Goal: Task Accomplishment & Management: Use online tool/utility

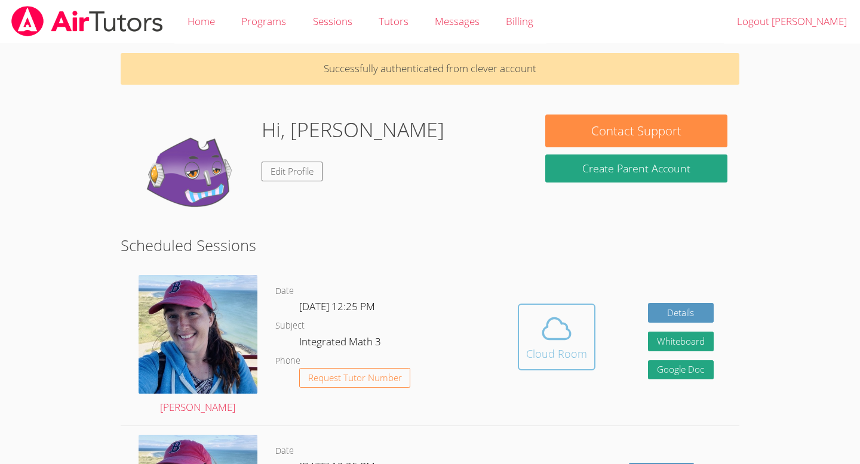
click at [531, 347] on div "Cloud Room" at bounding box center [556, 354] width 61 height 17
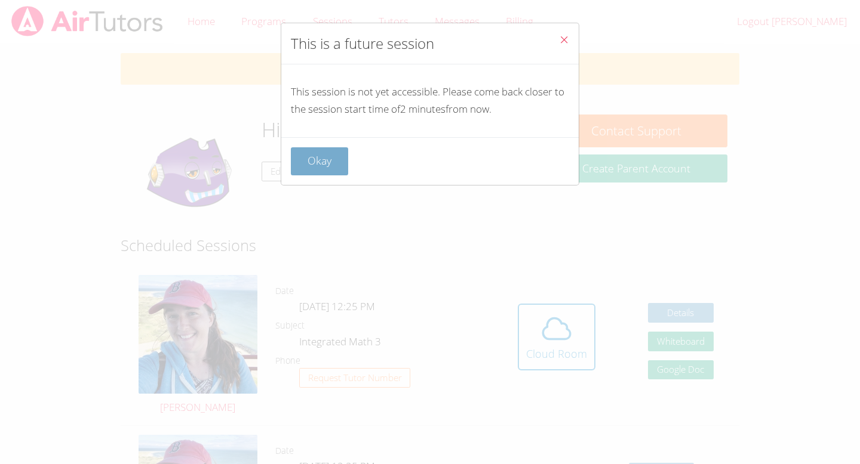
click at [324, 156] on button "Okay" at bounding box center [319, 161] width 57 height 28
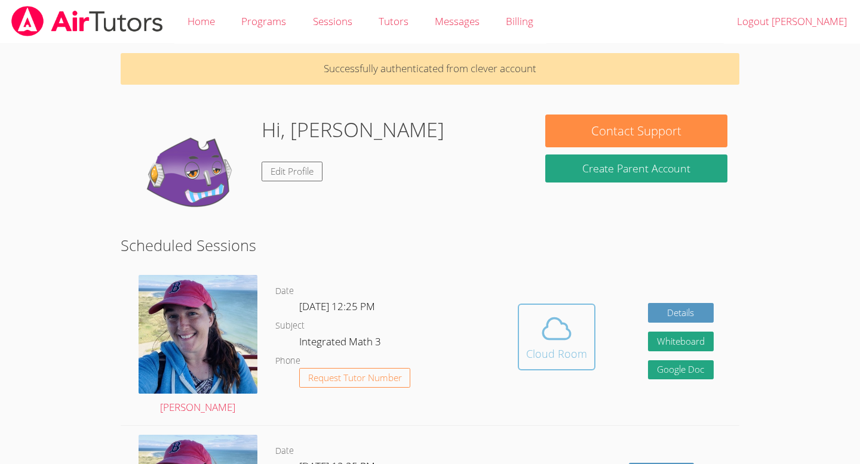
click at [530, 338] on span at bounding box center [556, 328] width 61 height 33
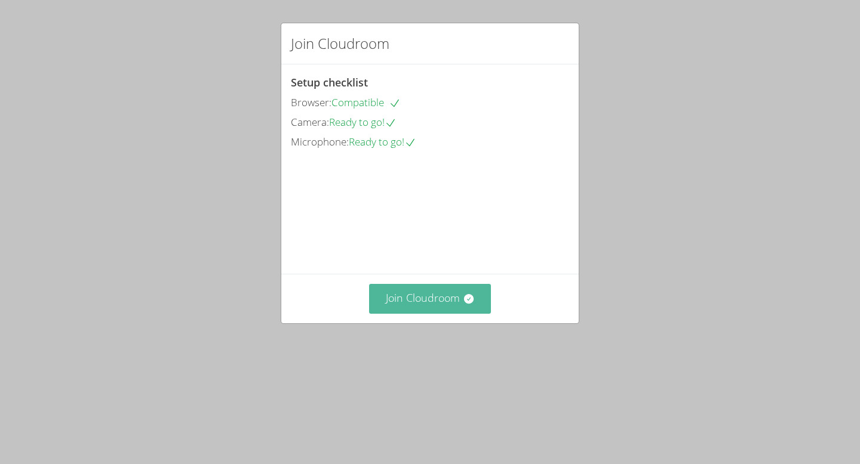
click at [424, 313] on button "Join Cloudroom" at bounding box center [430, 298] width 122 height 29
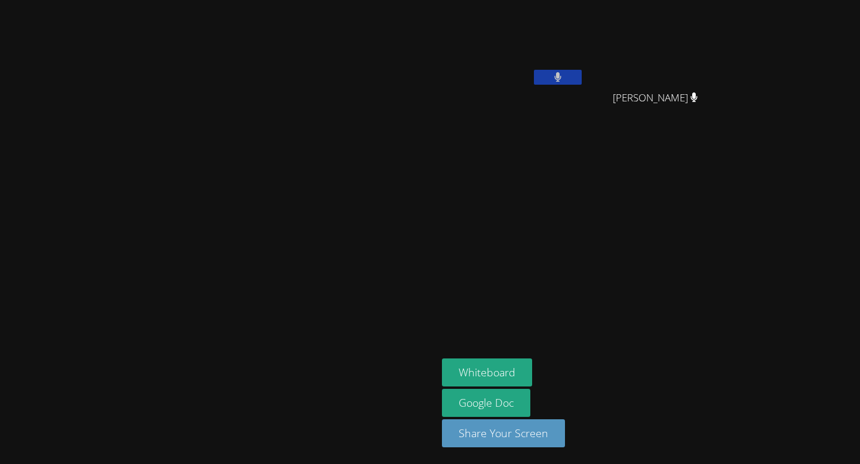
click at [562, 75] on icon at bounding box center [558, 77] width 8 height 10
click at [564, 75] on icon at bounding box center [557, 77] width 13 height 10
click at [581, 84] on button at bounding box center [558, 77] width 48 height 15
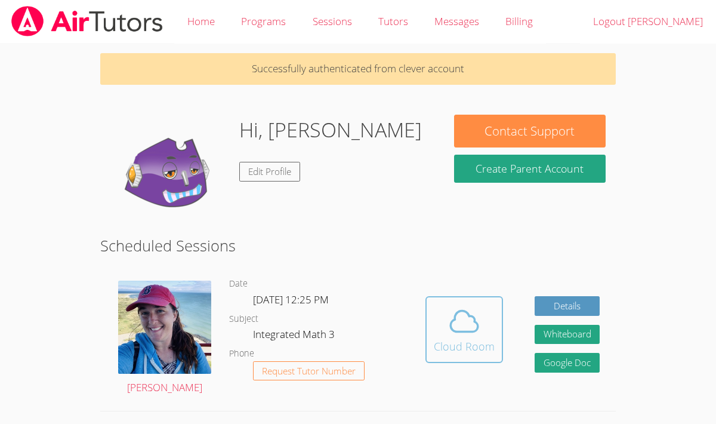
click at [451, 316] on icon at bounding box center [464, 320] width 33 height 33
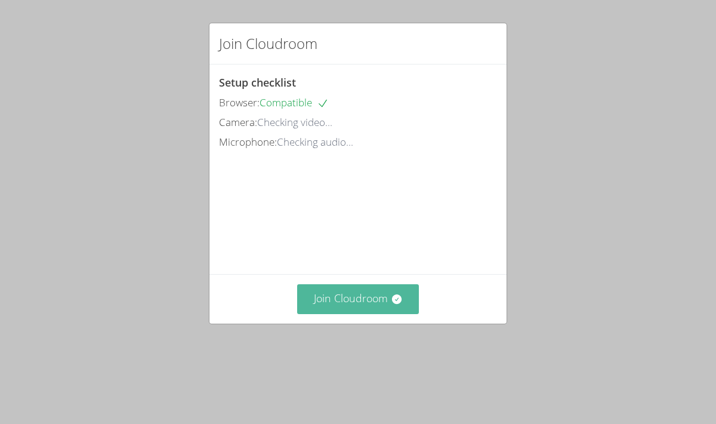
click at [398, 313] on button "Join Cloudroom" at bounding box center [358, 298] width 122 height 29
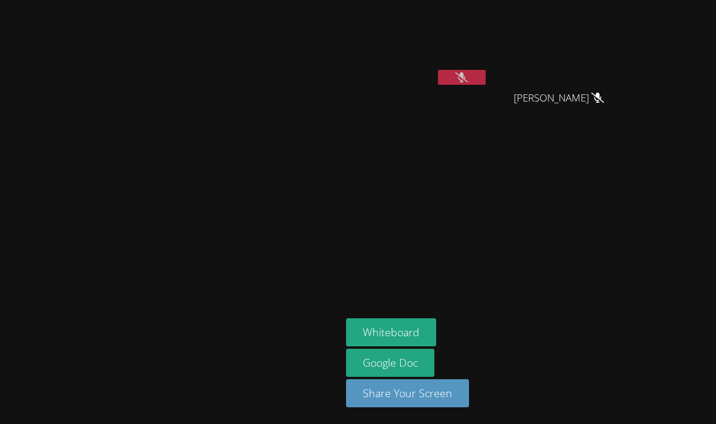
click at [468, 77] on icon at bounding box center [462, 77] width 13 height 10
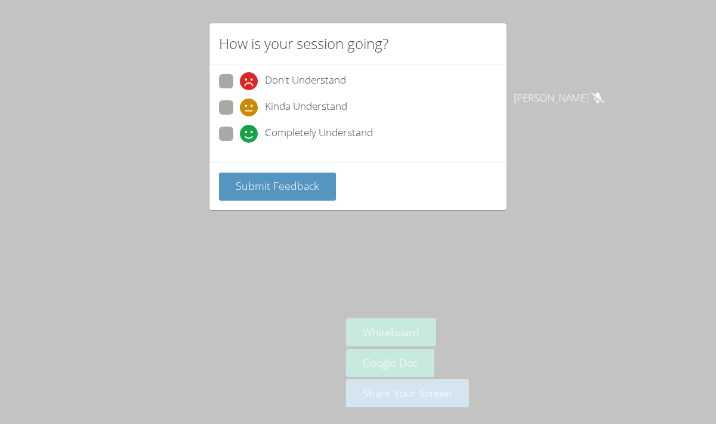
click at [240, 143] on span at bounding box center [240, 143] width 0 height 0
click at [240, 130] on input "Completely Understand" at bounding box center [245, 132] width 10 height 10
radio input "true"
click at [260, 181] on span "Submit Feedback" at bounding box center [278, 186] width 84 height 14
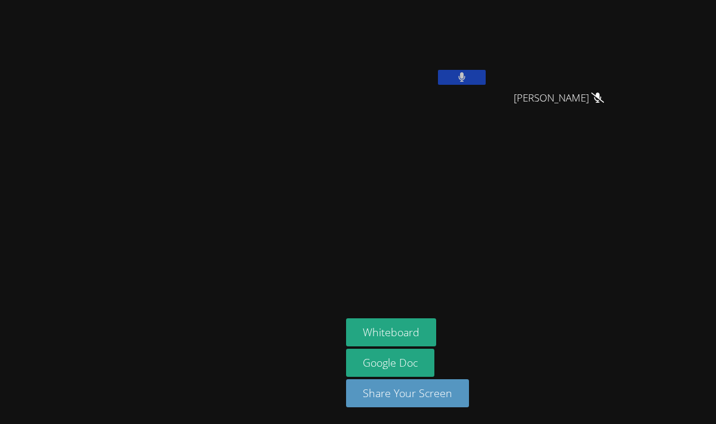
click at [486, 71] on button at bounding box center [462, 77] width 48 height 15
